Goal: Check status: Check status

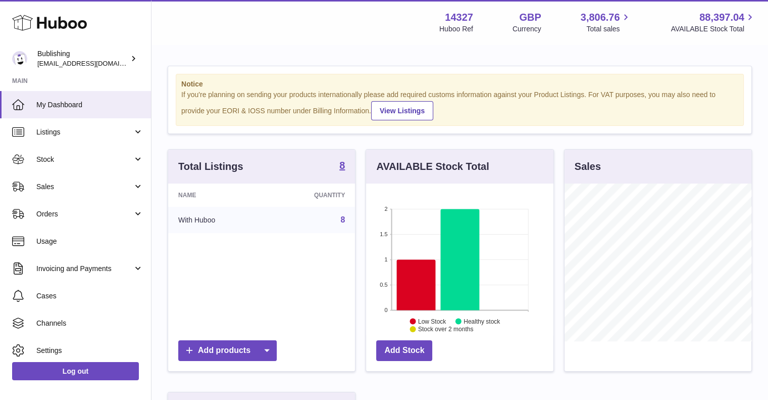
scroll to position [158, 189]
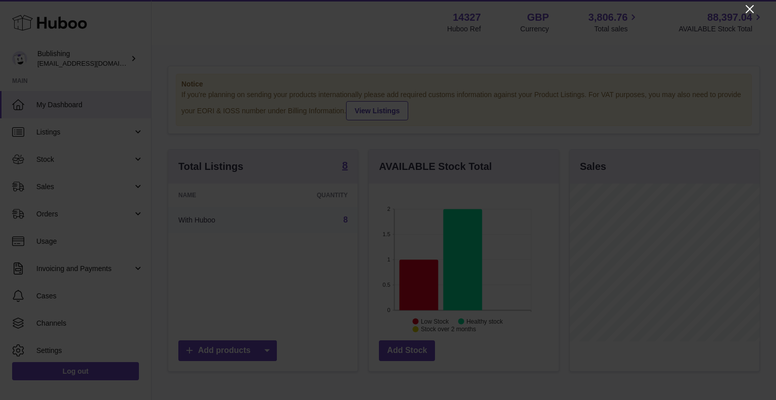
click at [752, 9] on icon "Close" at bounding box center [750, 9] width 12 height 12
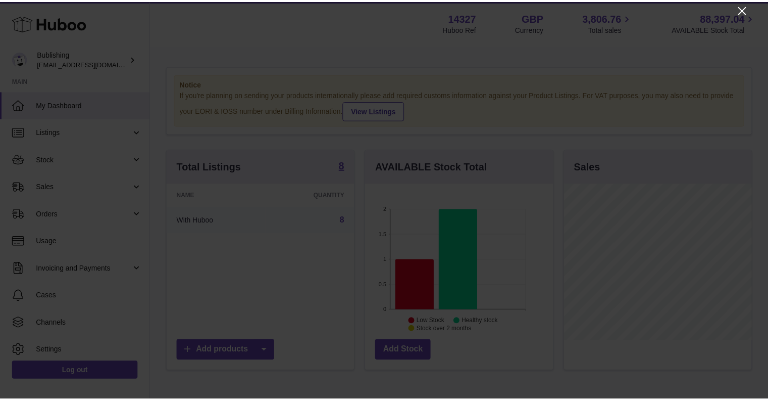
scroll to position [505041, 505011]
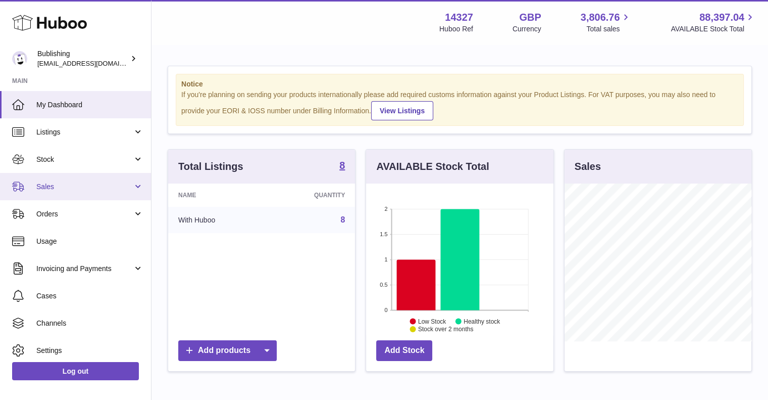
click at [102, 183] on span "Sales" at bounding box center [84, 187] width 96 height 10
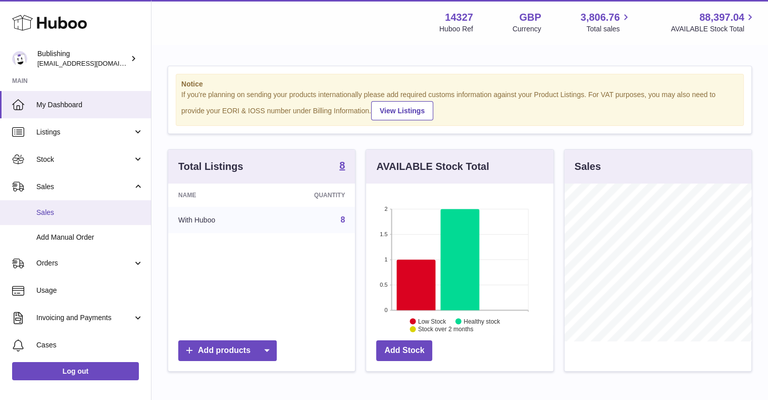
click at [65, 211] on span "Sales" at bounding box center [89, 213] width 107 height 10
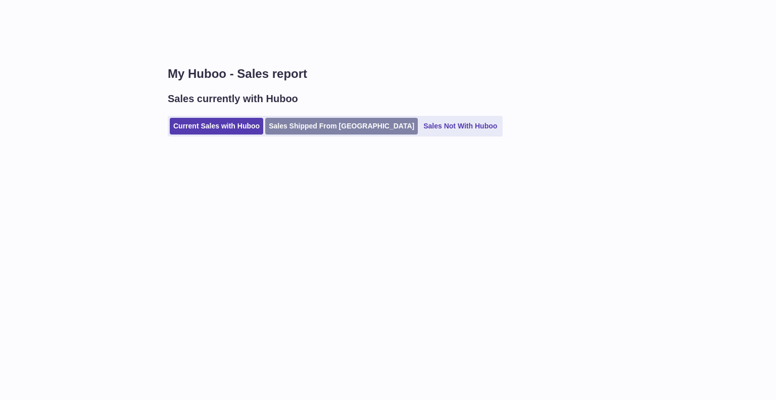
click at [309, 127] on link "Sales Shipped From [GEOGRAPHIC_DATA]" at bounding box center [341, 126] width 153 height 17
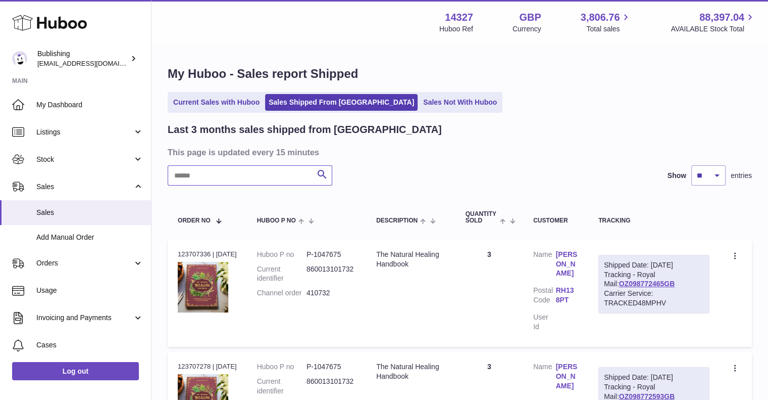
click at [234, 178] on input "text" at bounding box center [250, 175] width 165 height 20
paste input "******"
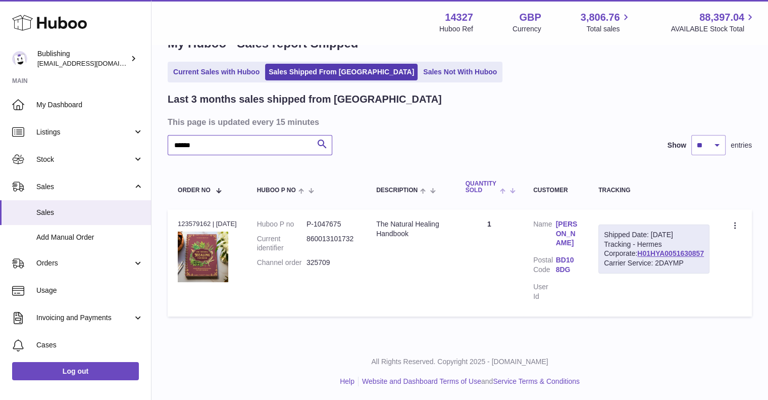
scroll to position [32, 0]
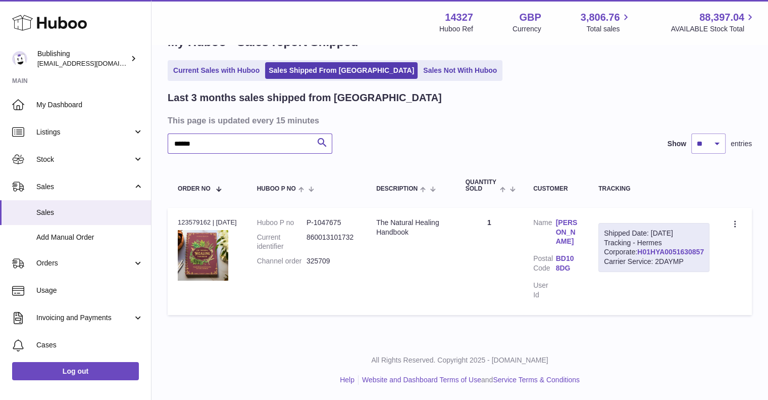
type input "******"
click at [670, 256] on link "H01HYA0051630857" at bounding box center [671, 252] width 67 height 8
